Goal: Check status

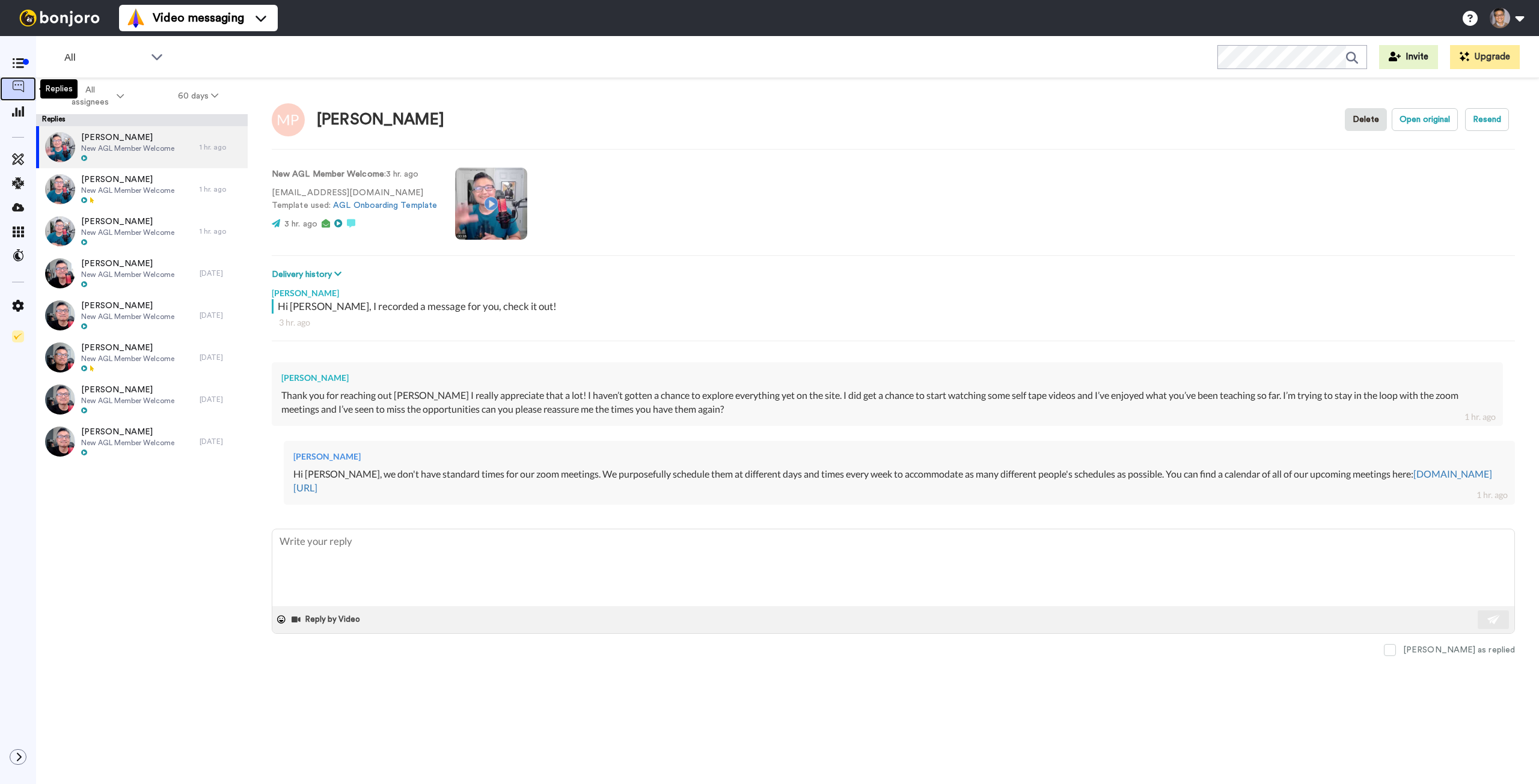
drag, startPoint x: 0, startPoint y: 0, endPoint x: 18, endPoint y: 87, distance: 88.8
click at [18, 87] on icon at bounding box center [18, 86] width 12 height 12
type textarea "x"
